Goal: Check status: Check status

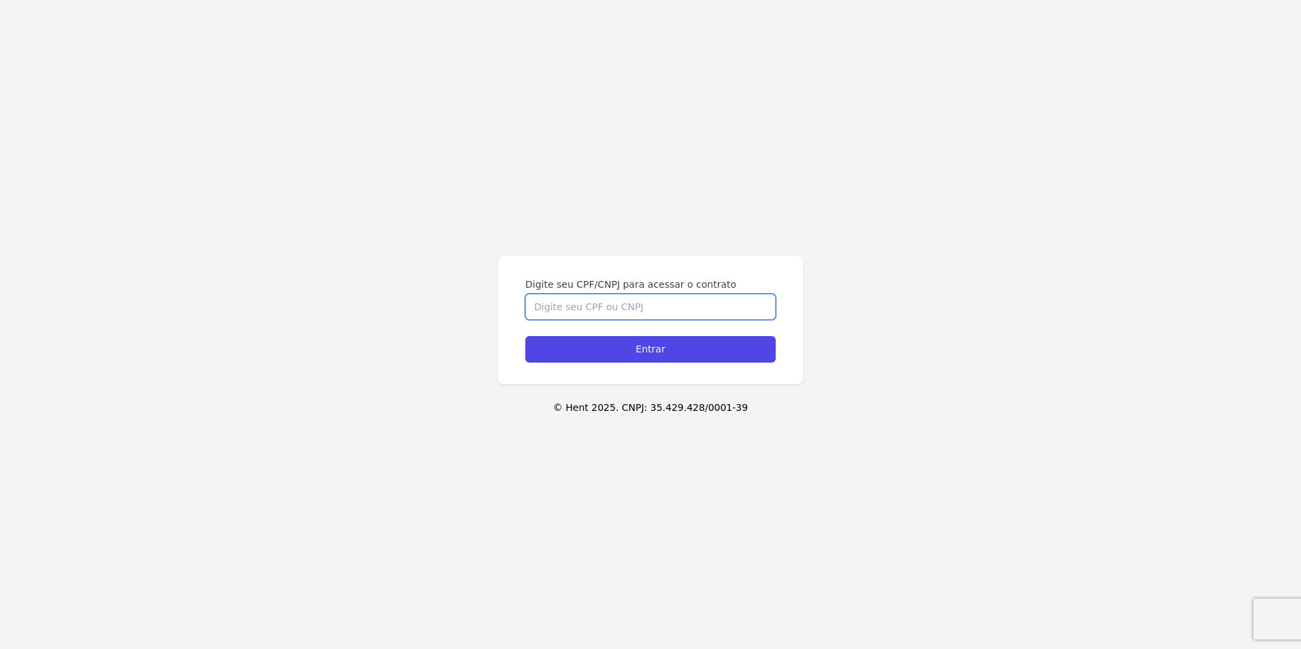
click at [644, 307] on input "Digite seu CPF/CNPJ para acessar o contrato" at bounding box center [650, 307] width 250 height 26
type input "06897771406"
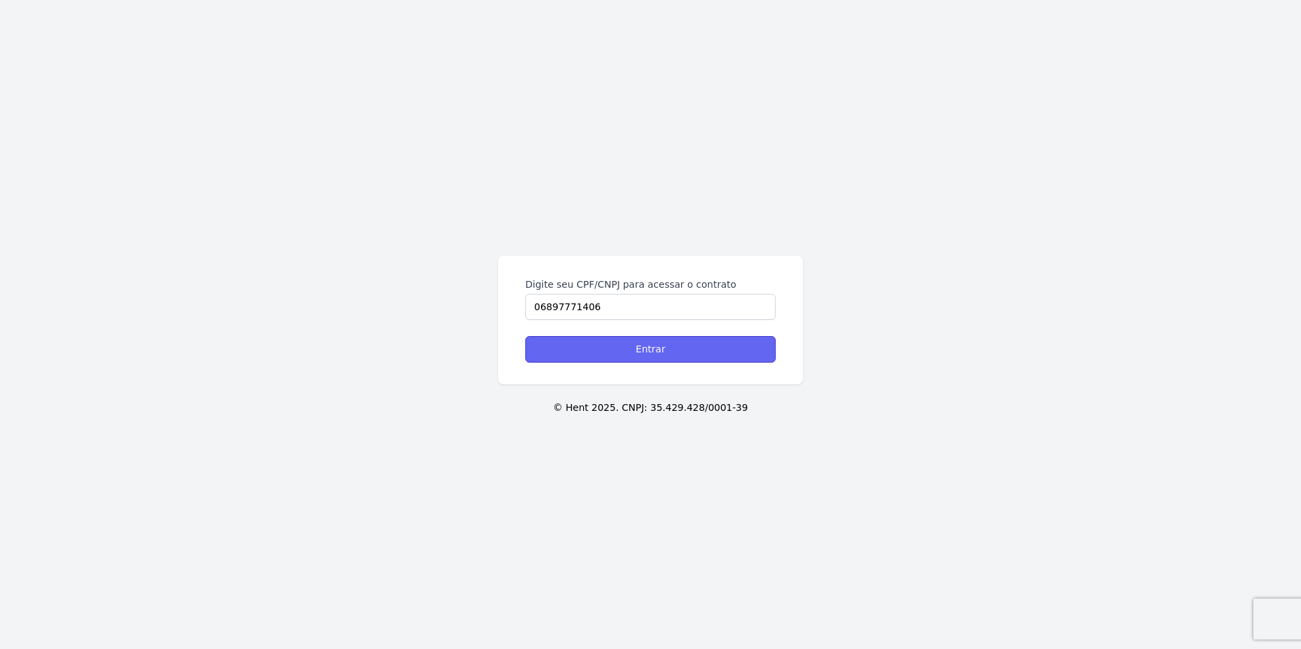
click at [637, 353] on input "Entrar" at bounding box center [650, 349] width 250 height 27
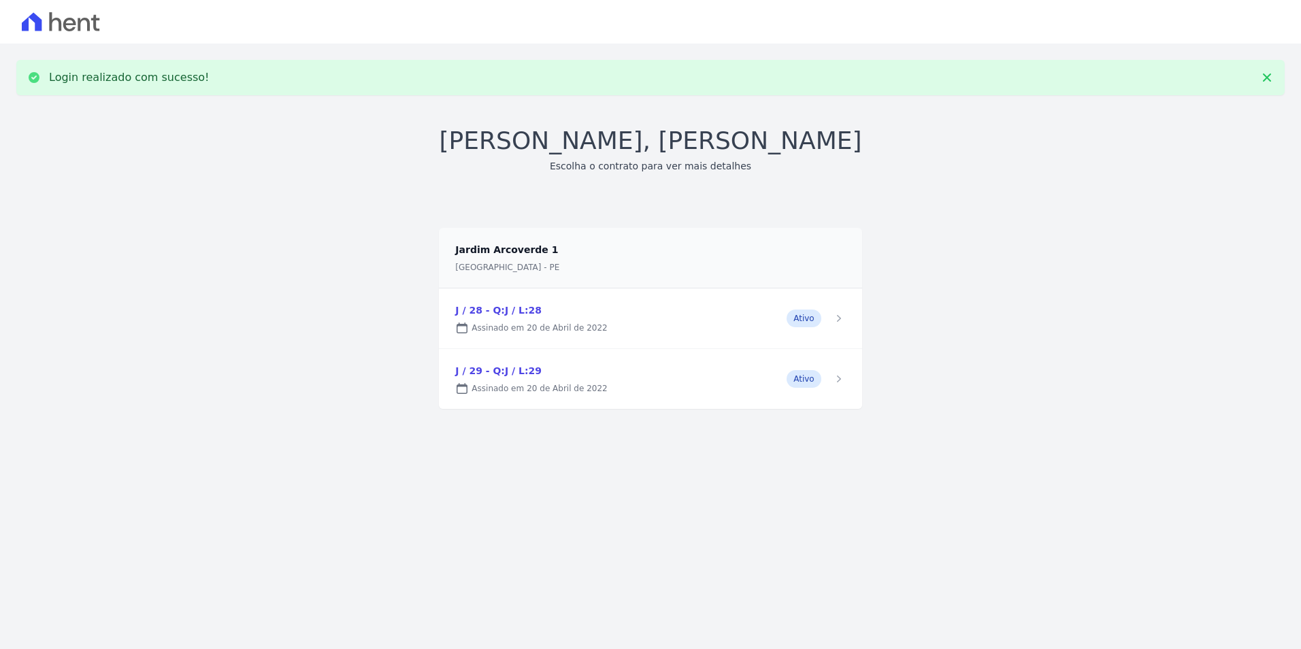
click at [508, 310] on link at bounding box center [650, 318] width 423 height 60
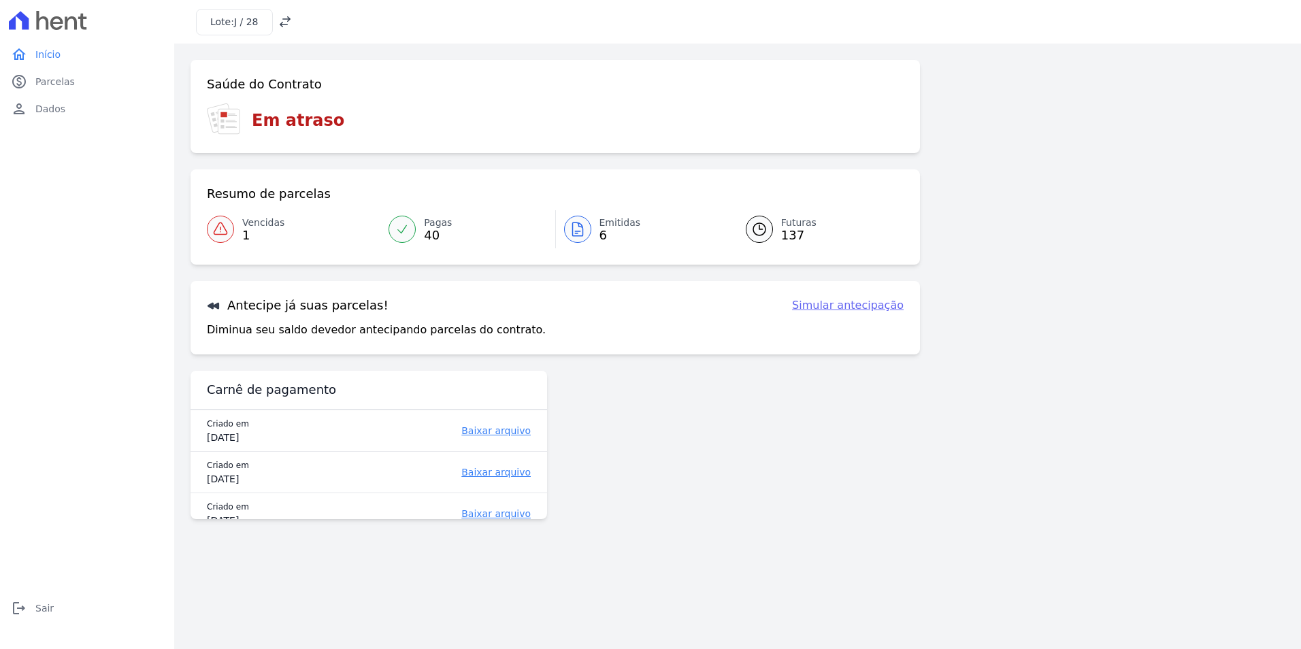
click at [254, 227] on span "Vencidas" at bounding box center [263, 223] width 42 height 14
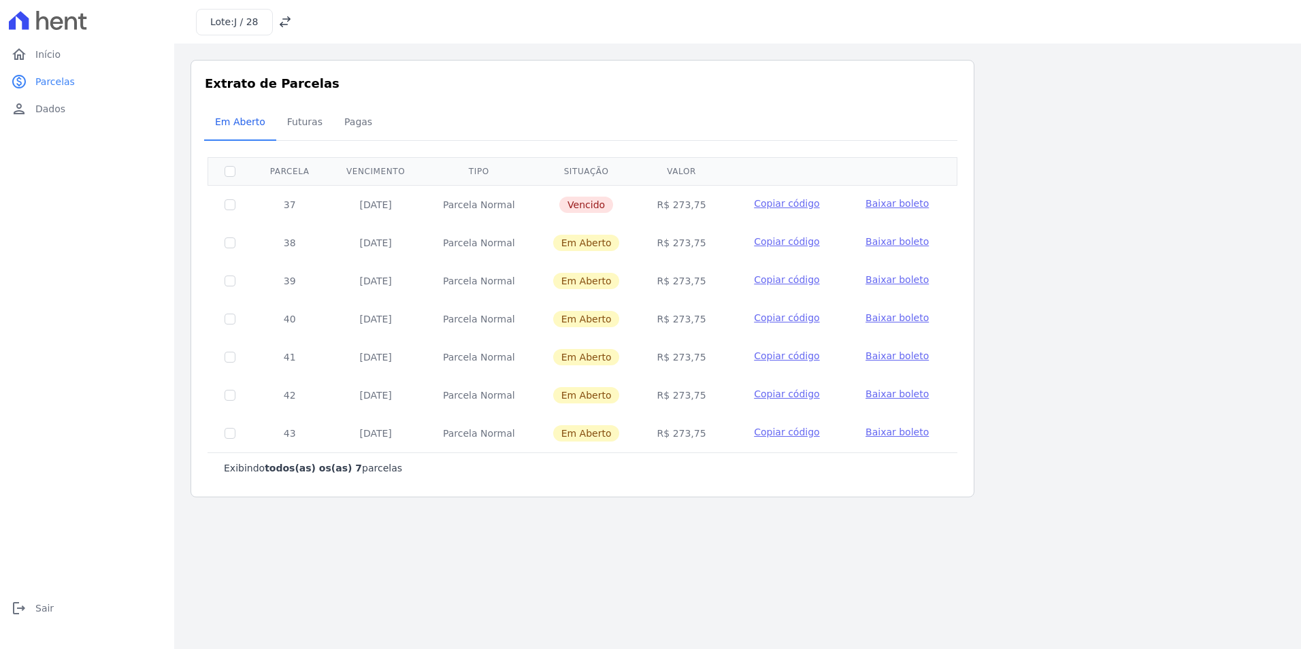
click at [229, 22] on h3 "Lote: J / 28" at bounding box center [234, 22] width 48 height 14
click at [279, 20] on icon at bounding box center [285, 22] width 14 height 14
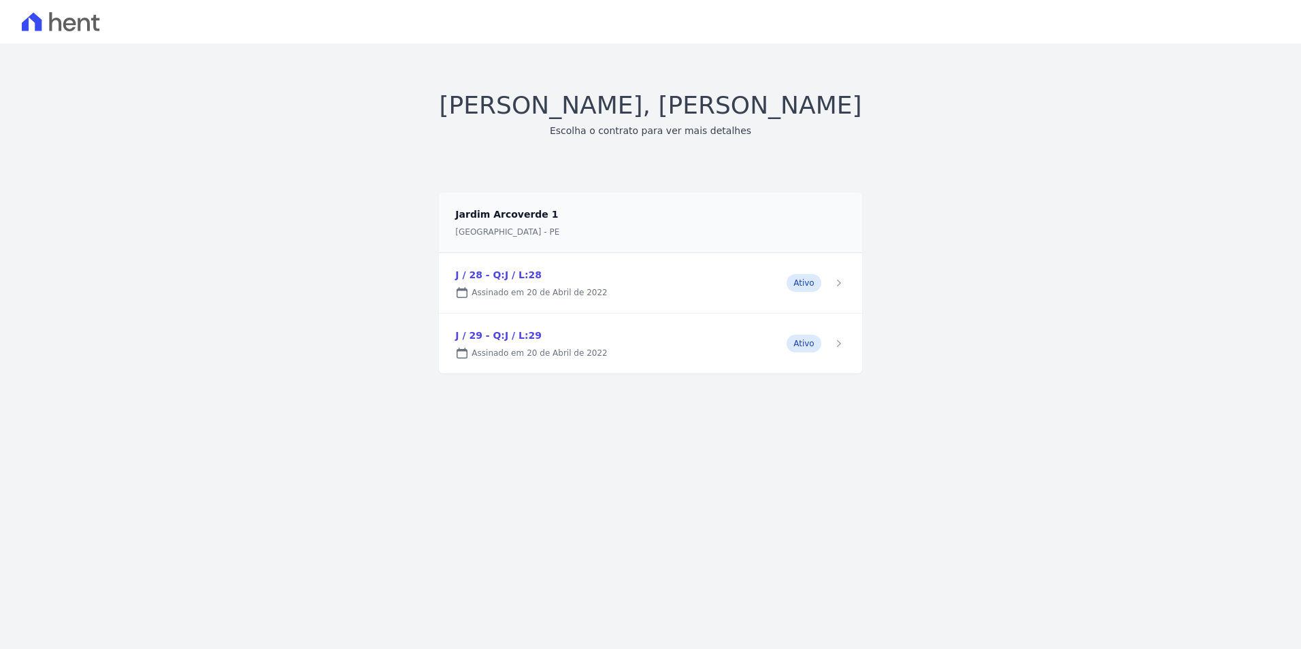
click at [518, 337] on link at bounding box center [650, 344] width 423 height 60
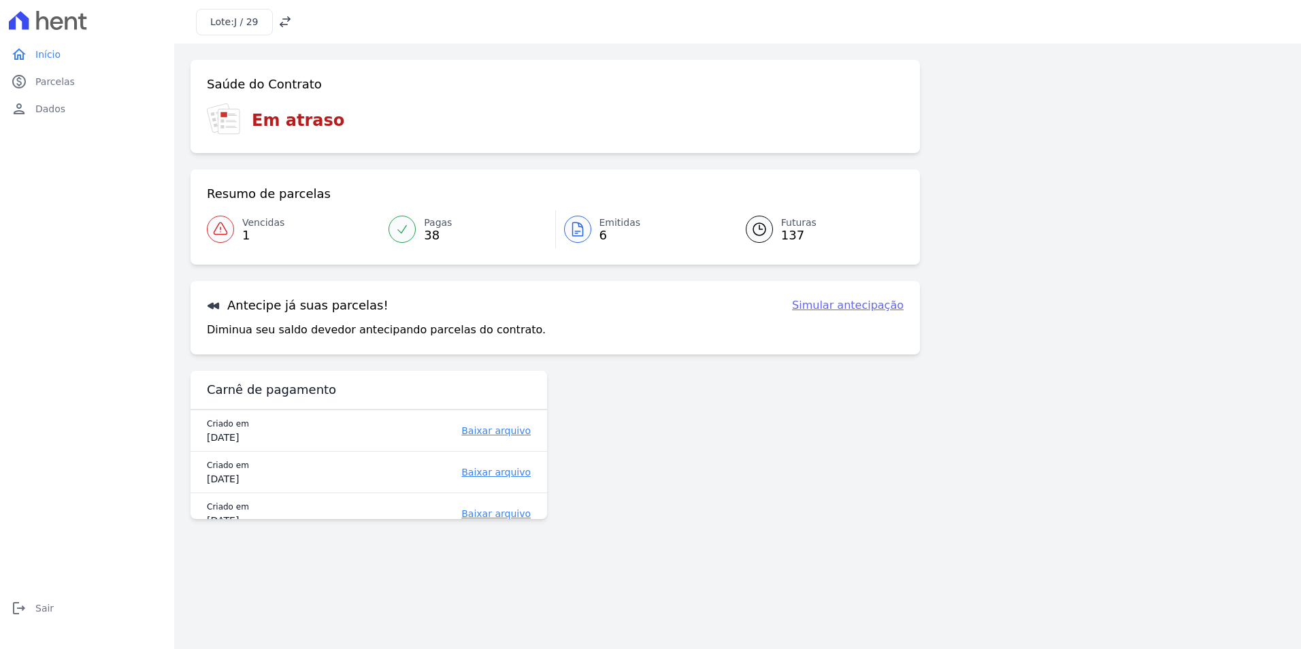
click at [248, 227] on span "Vencidas" at bounding box center [263, 223] width 42 height 14
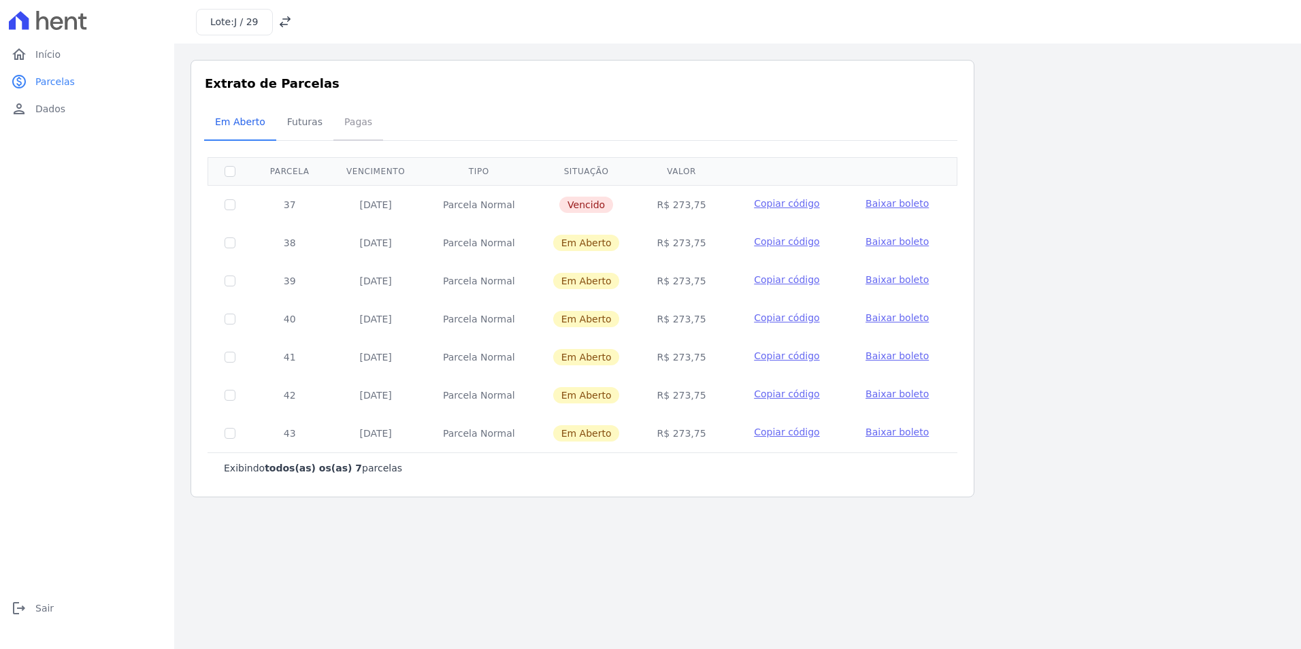
click at [348, 129] on span "Pagas" at bounding box center [358, 121] width 44 height 27
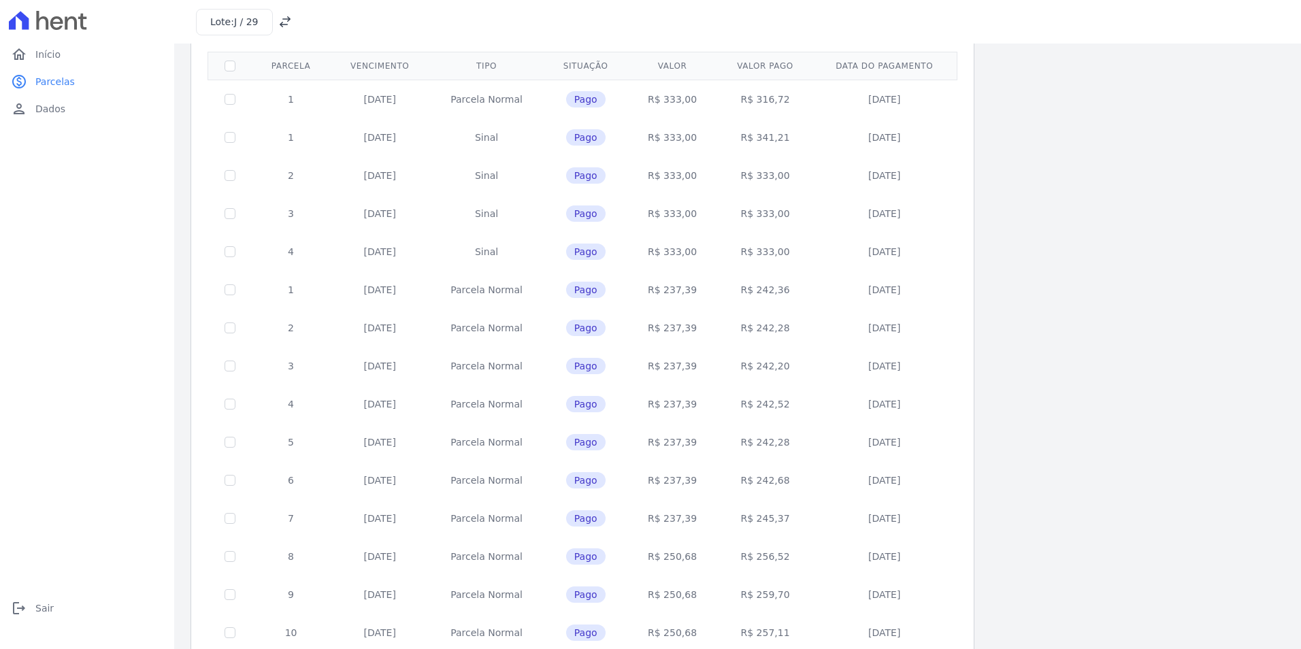
scroll to position [378, 0]
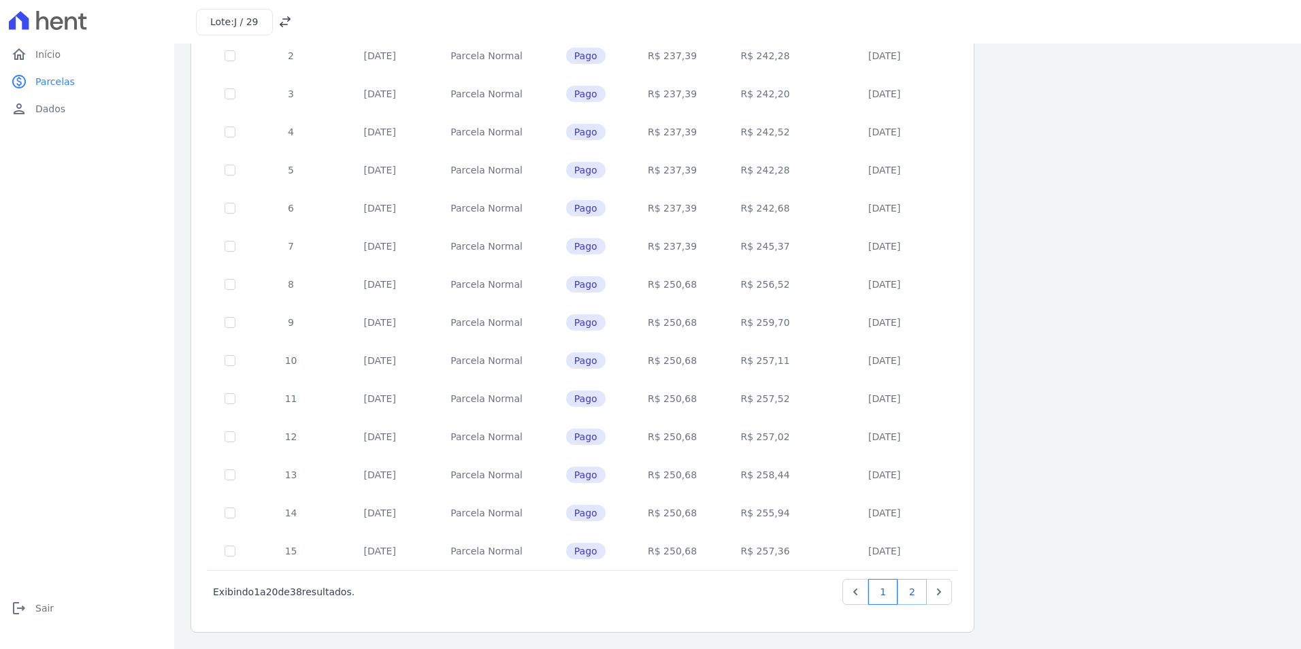
click at [921, 594] on link "2" at bounding box center [911, 592] width 29 height 26
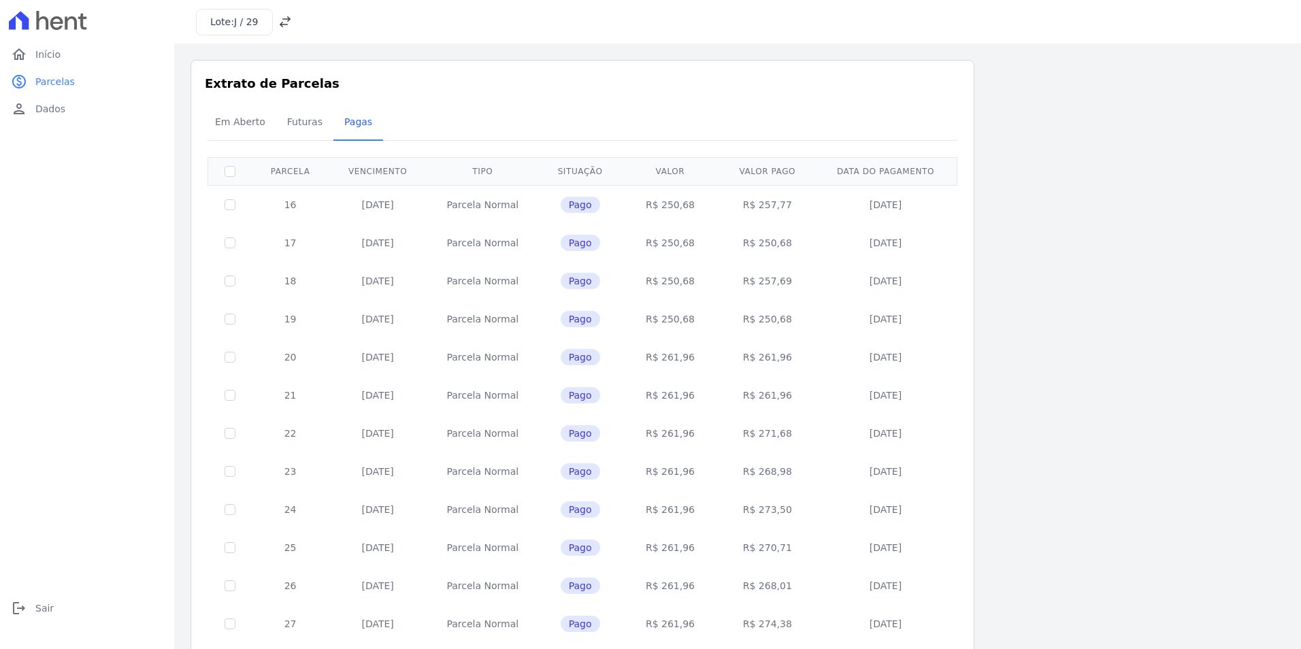
click at [238, 17] on span "J / 29" at bounding box center [246, 21] width 24 height 11
click at [272, 20] on div "Lote: J / 29" at bounding box center [244, 22] width 96 height 27
click at [282, 20] on icon at bounding box center [285, 22] width 14 height 14
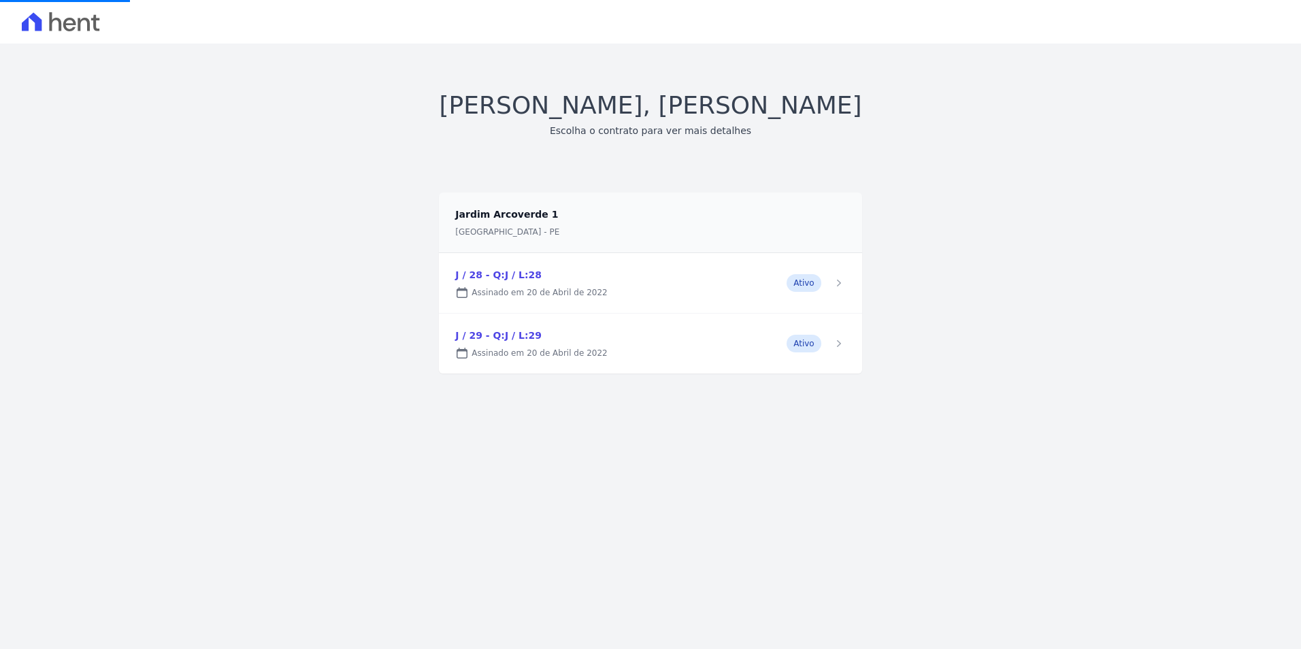
click at [528, 276] on link at bounding box center [650, 283] width 423 height 60
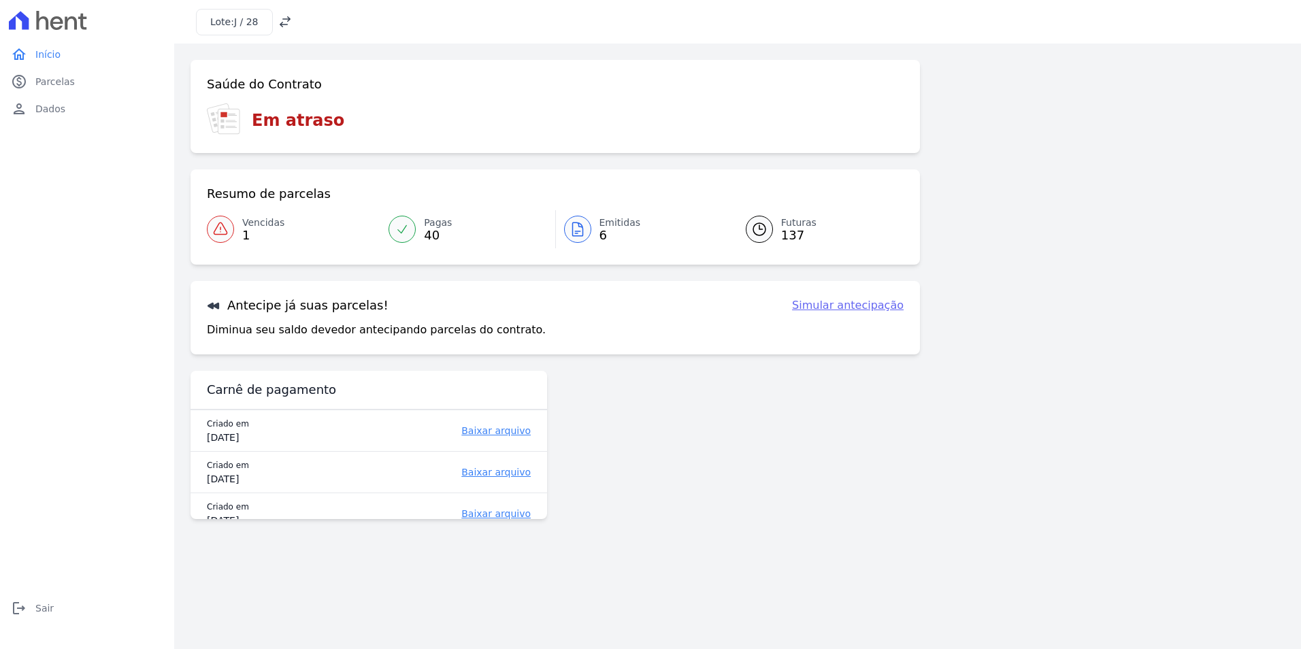
click at [433, 234] on span "40" at bounding box center [438, 235] width 28 height 11
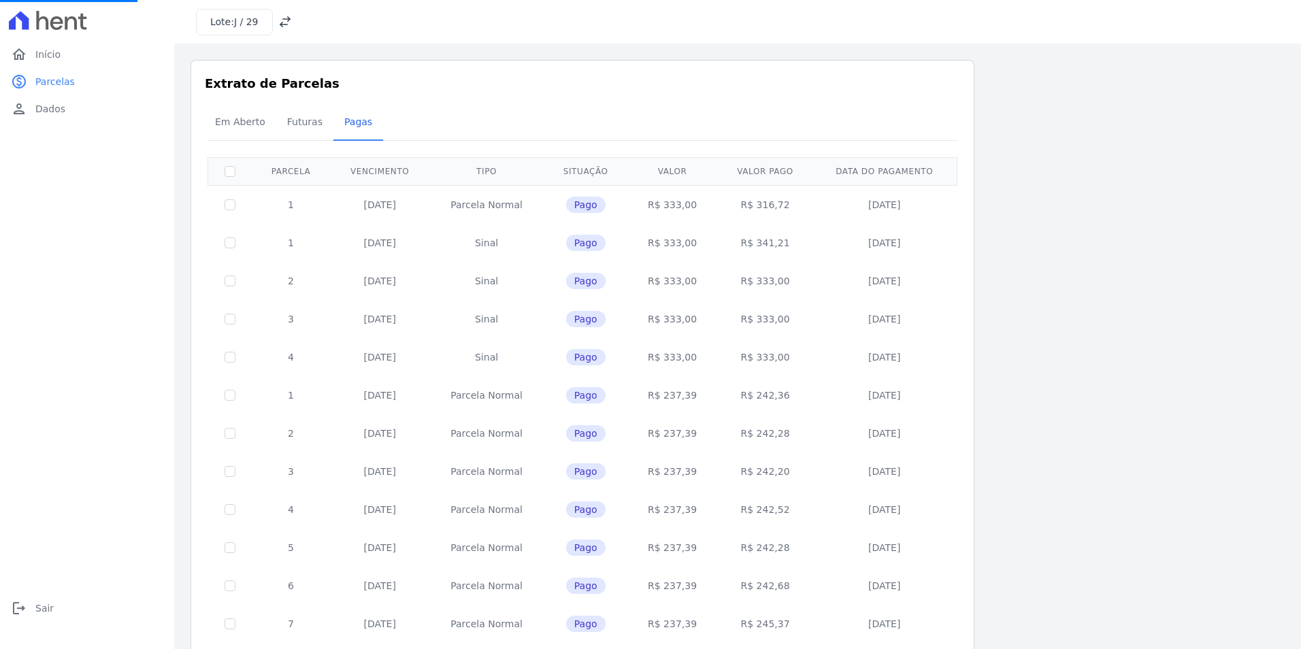
scroll to position [378, 0]
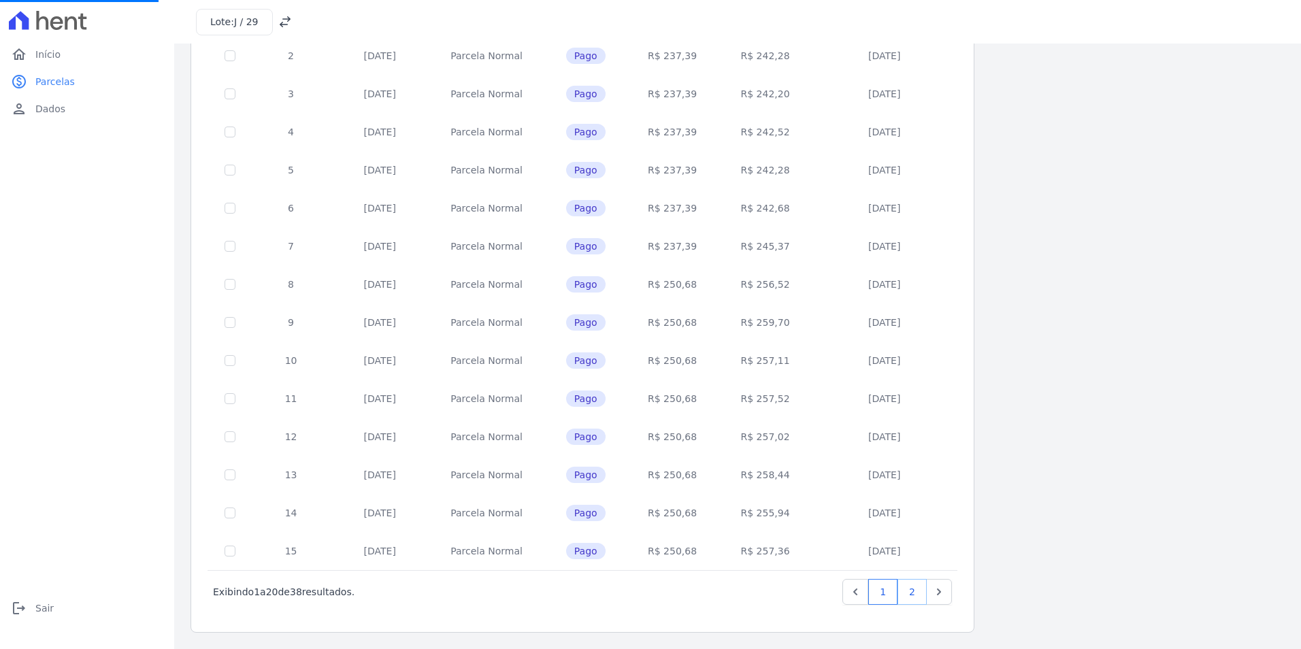
click at [912, 589] on link "2" at bounding box center [911, 592] width 29 height 26
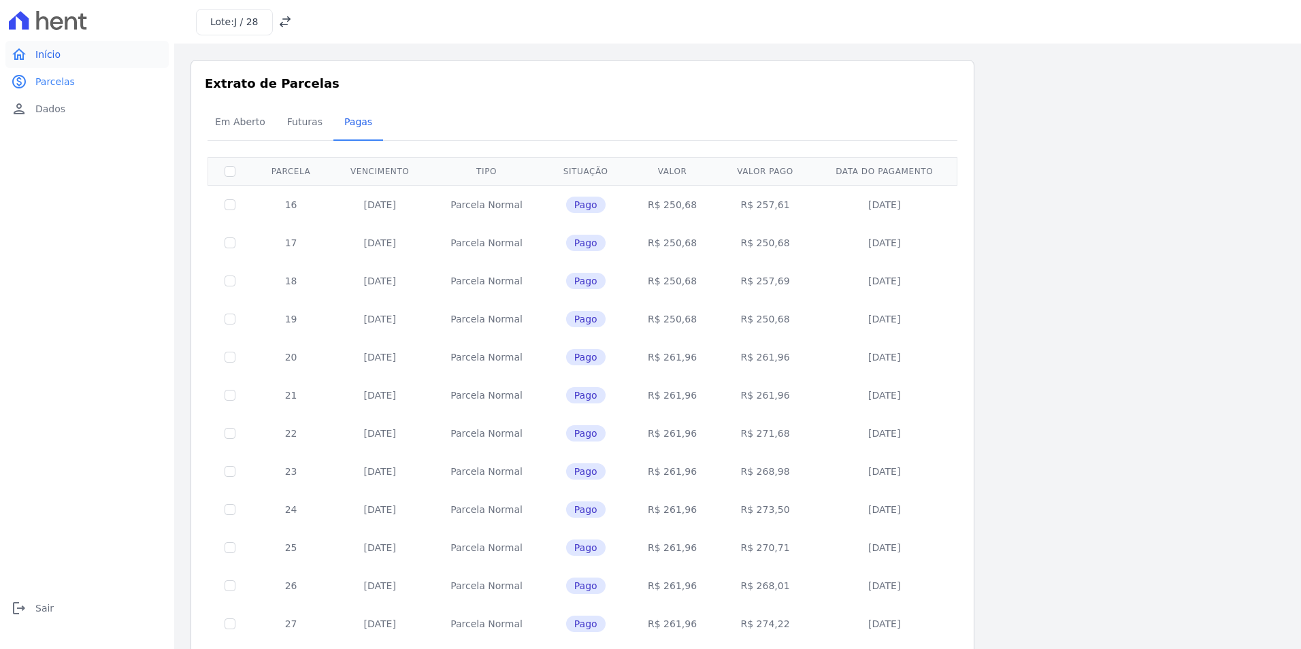
click at [59, 55] on link "home Início" at bounding box center [86, 54] width 163 height 27
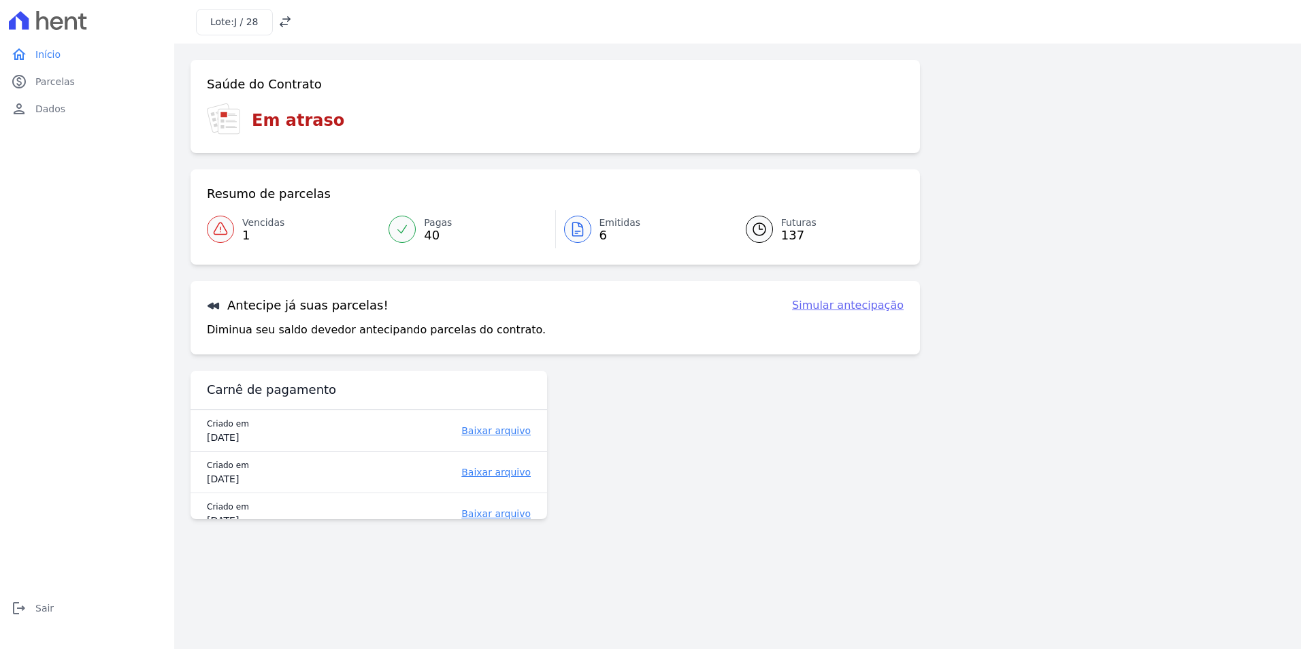
click at [248, 238] on span "1" at bounding box center [263, 235] width 42 height 11
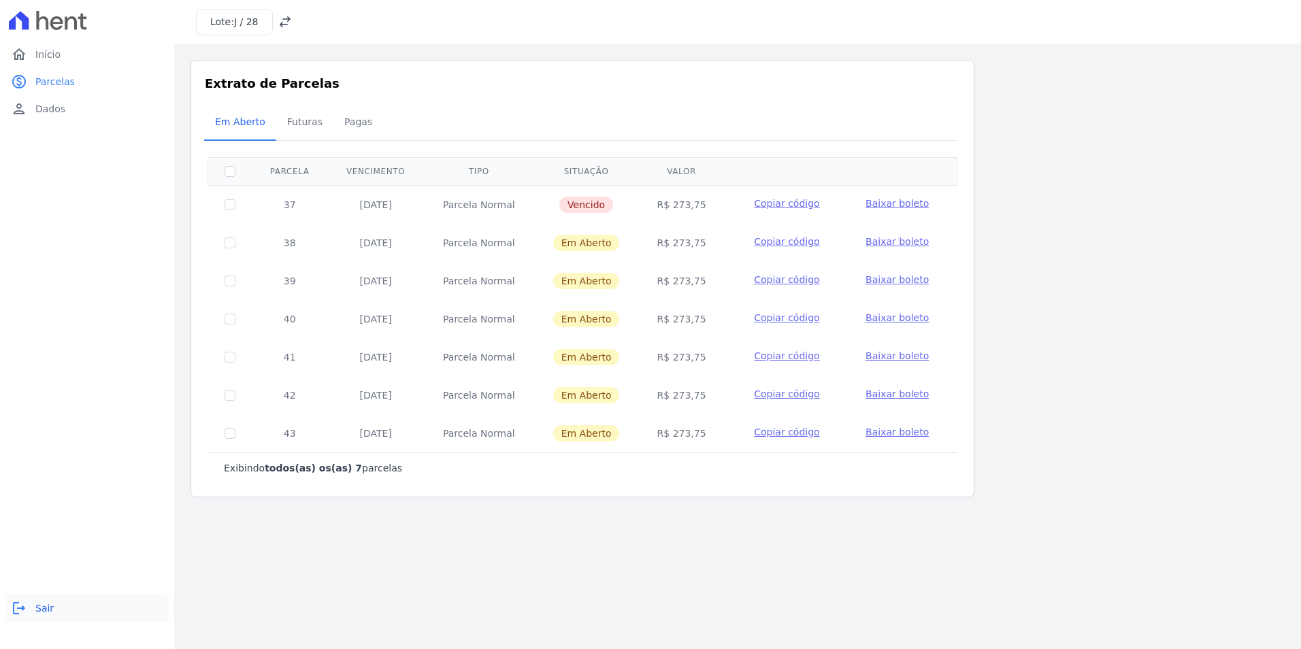
click at [37, 605] on span "Sair" at bounding box center [44, 608] width 18 height 14
